Goal: Task Accomplishment & Management: Use online tool/utility

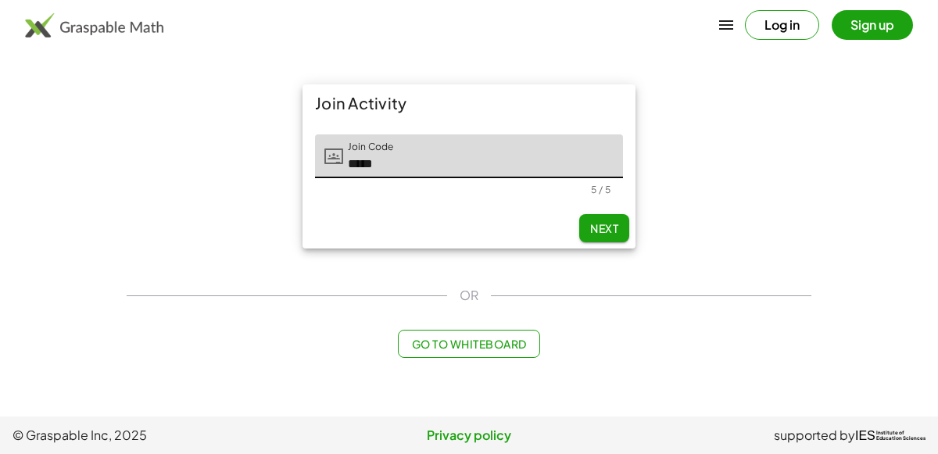
type input "*****"
click at [113, 45] on div "Log in Sign up" at bounding box center [469, 25] width 938 height 50
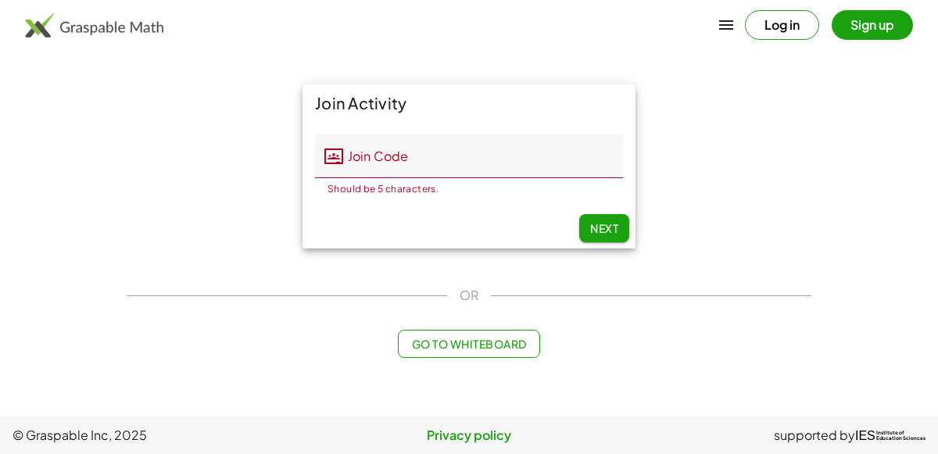
click at [105, 32] on img at bounding box center [94, 25] width 138 height 25
